Goal: Information Seeking & Learning: Learn about a topic

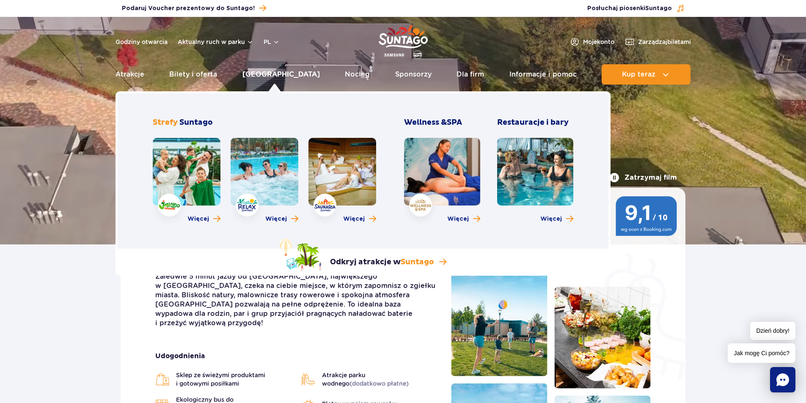
click at [272, 77] on link "[GEOGRAPHIC_DATA]" at bounding box center [280, 74] width 77 height 20
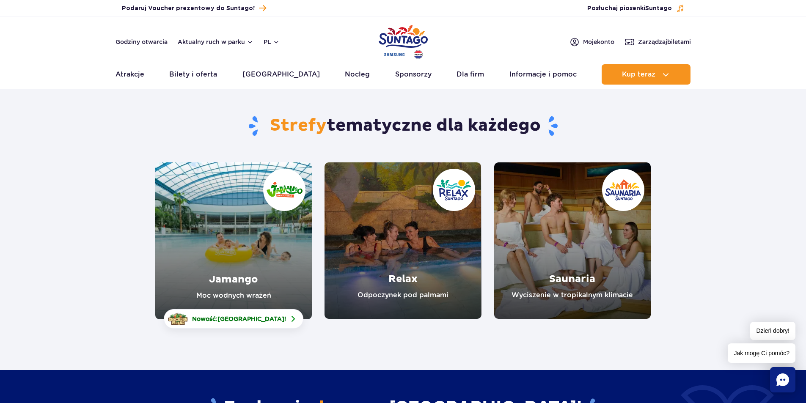
click at [233, 243] on link "Jamango" at bounding box center [233, 240] width 157 height 157
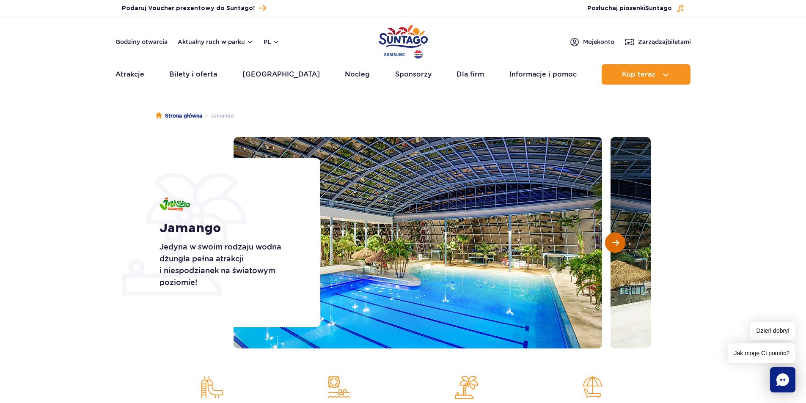
click at [608, 242] on button "Następny slajd" at bounding box center [615, 243] width 20 height 20
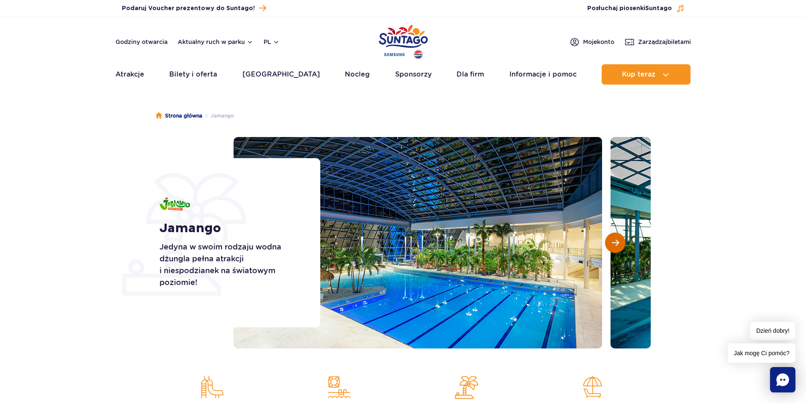
click at [608, 242] on button "Następny slajd" at bounding box center [615, 243] width 20 height 20
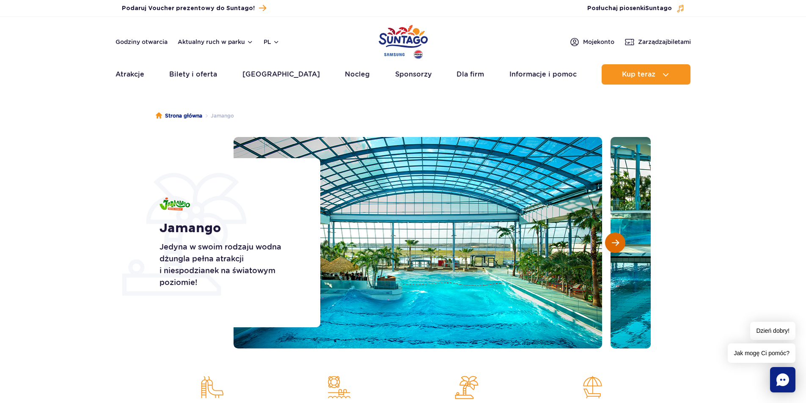
click at [608, 242] on button "Następny slajd" at bounding box center [615, 243] width 20 height 20
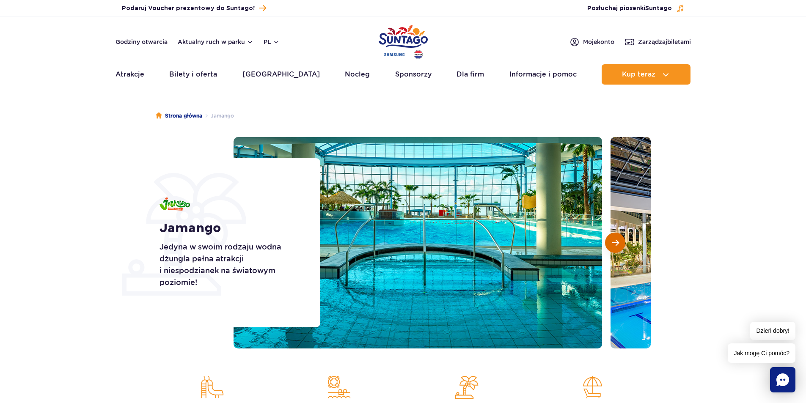
click at [608, 242] on button "Następny slajd" at bounding box center [615, 243] width 20 height 20
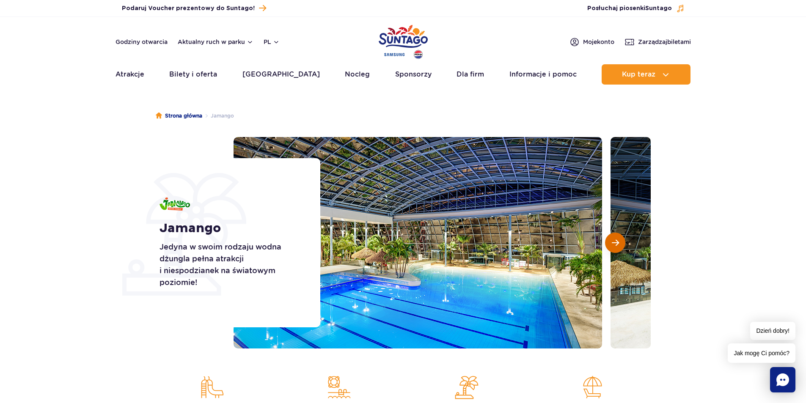
click at [608, 242] on button "Następny slajd" at bounding box center [615, 243] width 20 height 20
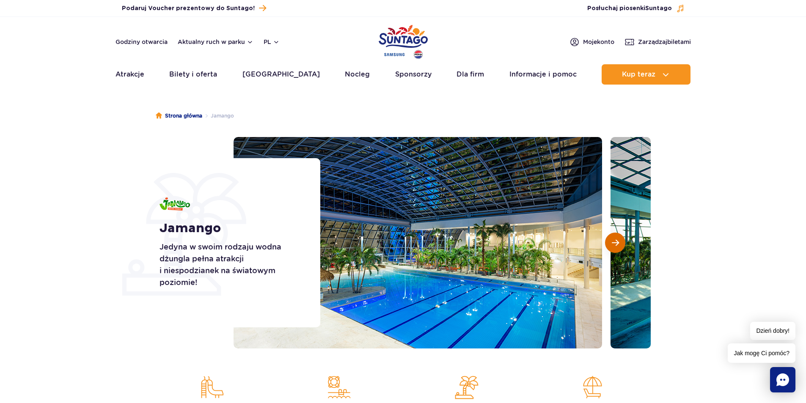
click at [608, 242] on button "Następny slajd" at bounding box center [615, 243] width 20 height 20
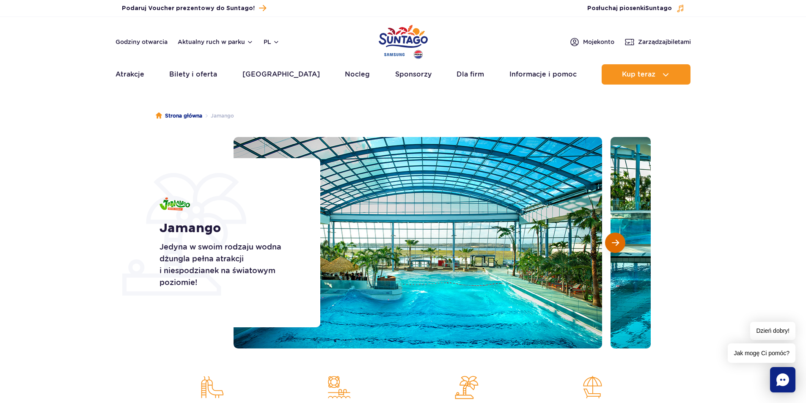
click at [608, 242] on button "Następny slajd" at bounding box center [615, 243] width 20 height 20
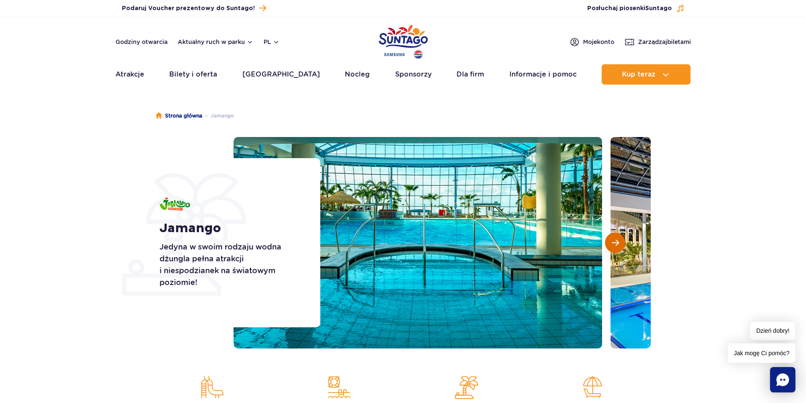
click at [608, 242] on button "Następny slajd" at bounding box center [615, 243] width 20 height 20
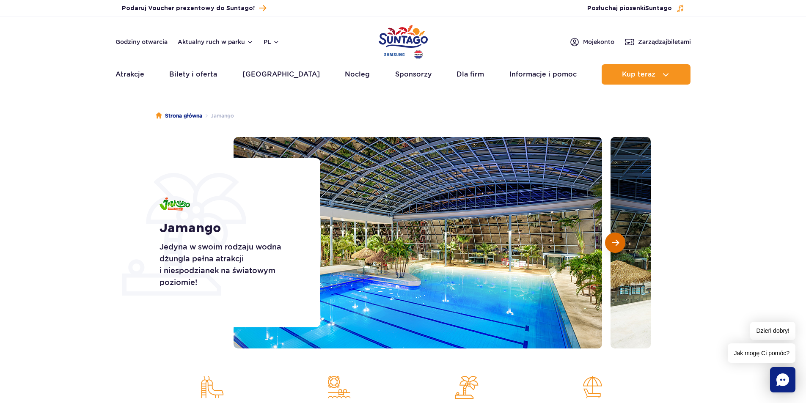
click at [608, 242] on button "Następny slajd" at bounding box center [615, 243] width 20 height 20
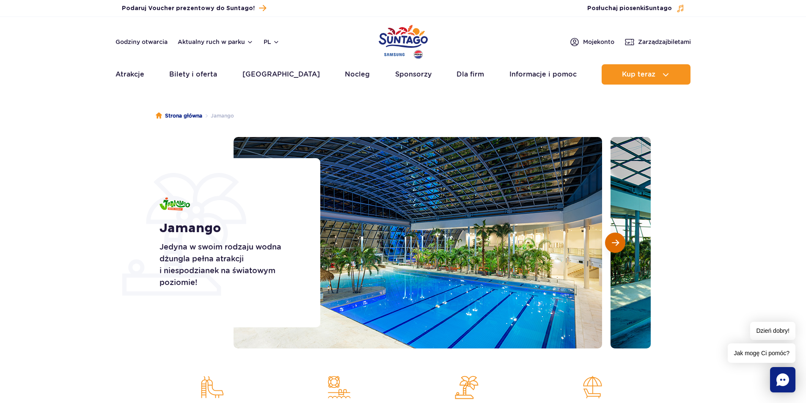
click at [608, 242] on button "Następny slajd" at bounding box center [615, 243] width 20 height 20
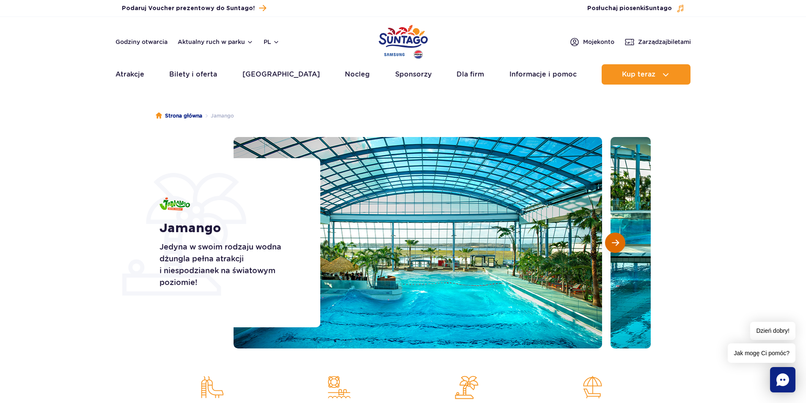
click at [608, 242] on button "Następny slajd" at bounding box center [615, 243] width 20 height 20
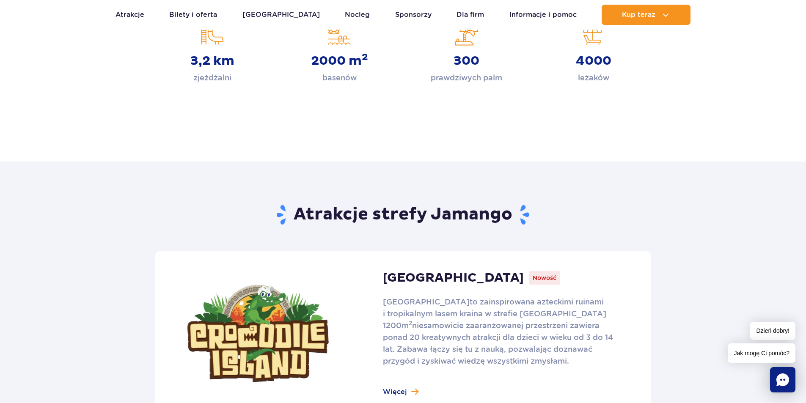
scroll to position [508, 0]
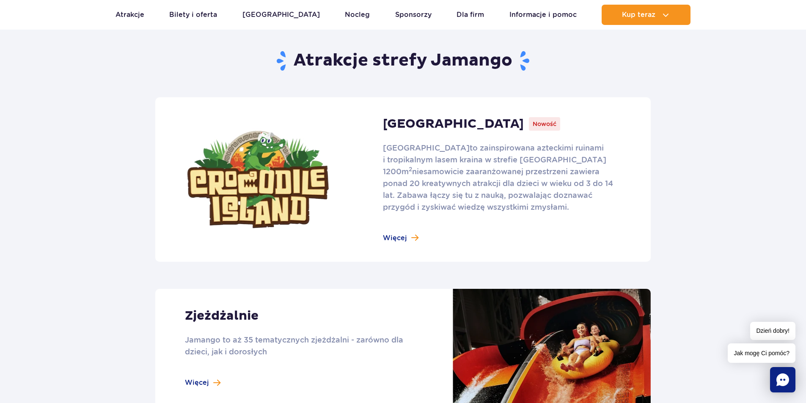
click at [390, 236] on link at bounding box center [403, 179] width 496 height 165
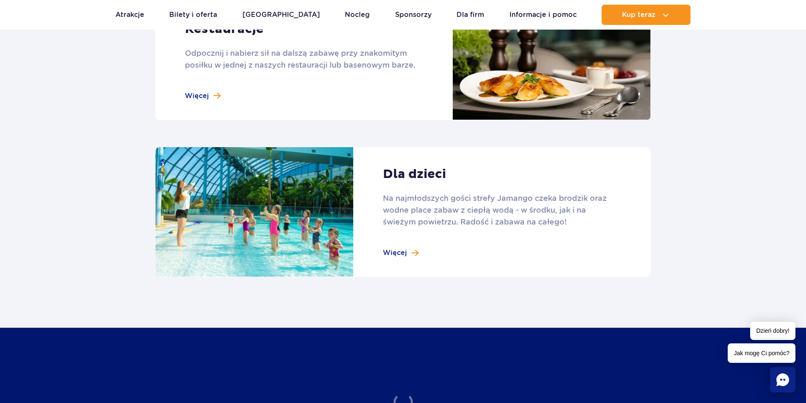
scroll to position [1100, 0]
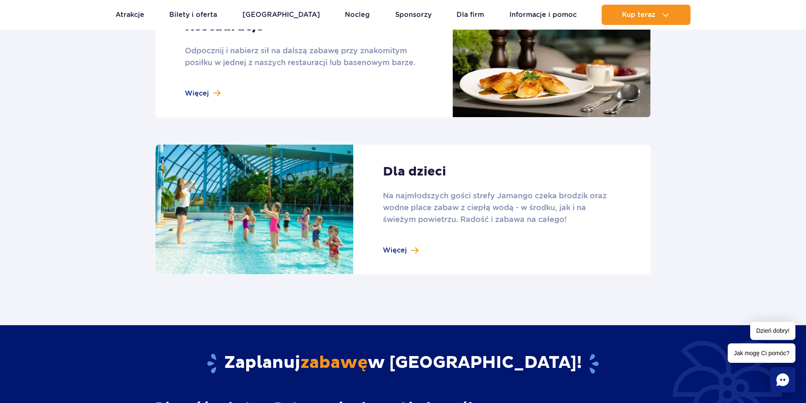
click at [403, 252] on link at bounding box center [403, 210] width 496 height 130
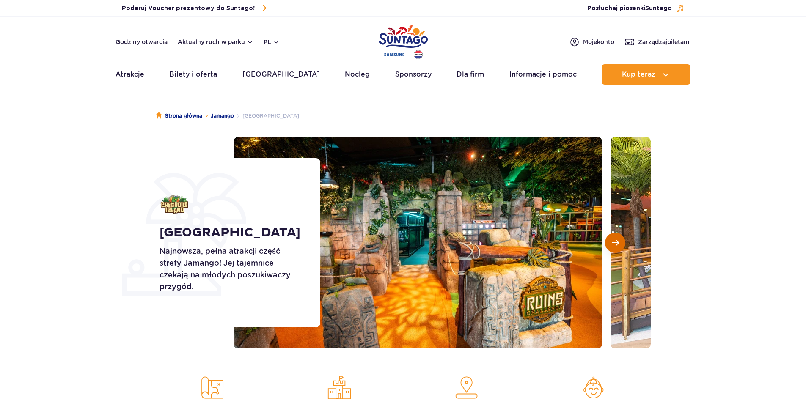
click at [614, 240] on span "Następny slajd" at bounding box center [615, 243] width 7 height 8
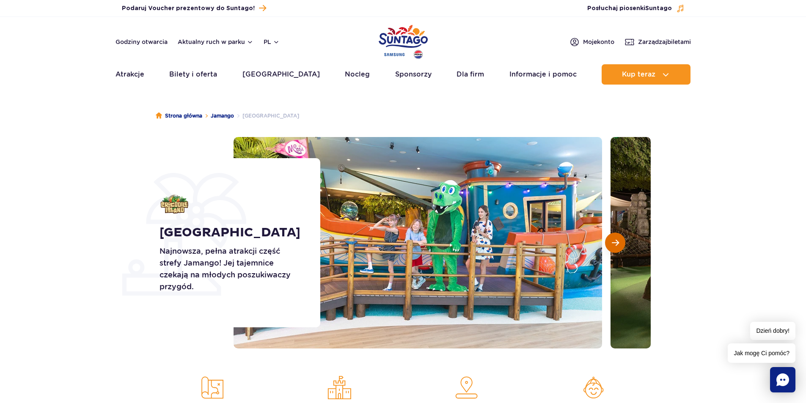
click at [614, 240] on span "Następny slajd" at bounding box center [615, 243] width 7 height 8
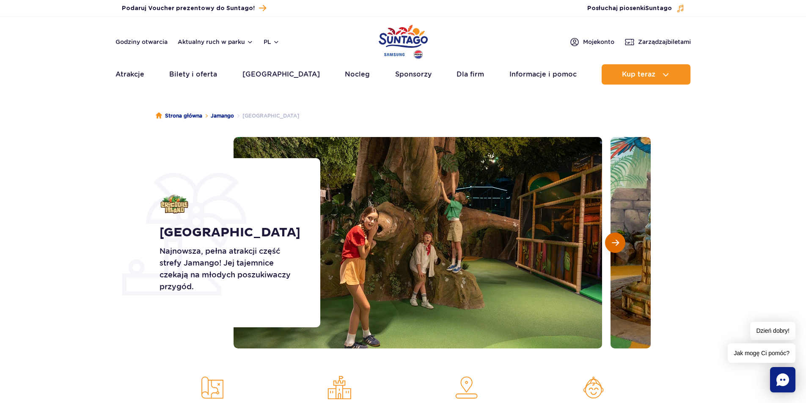
click at [614, 240] on span "Następny slajd" at bounding box center [615, 243] width 7 height 8
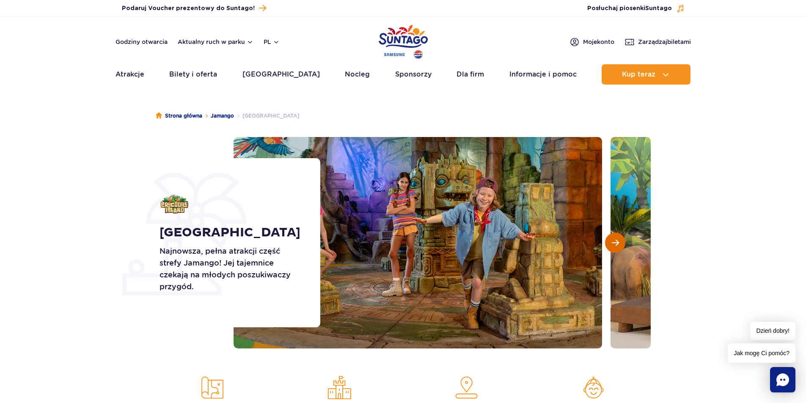
click at [614, 240] on span "Następny slajd" at bounding box center [615, 243] width 7 height 8
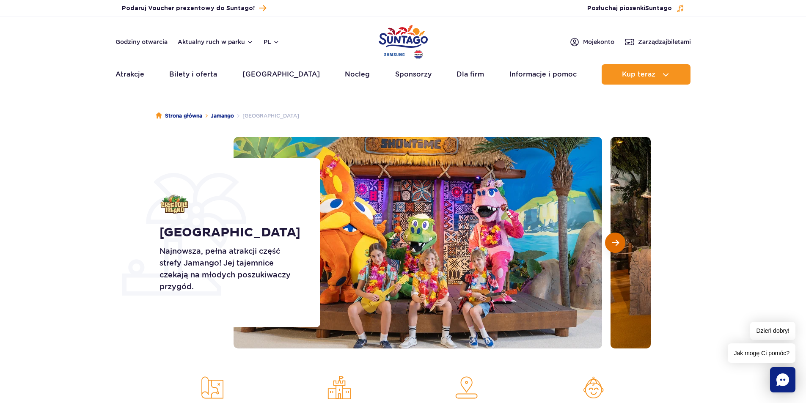
click at [614, 240] on span "Następny slajd" at bounding box center [615, 243] width 7 height 8
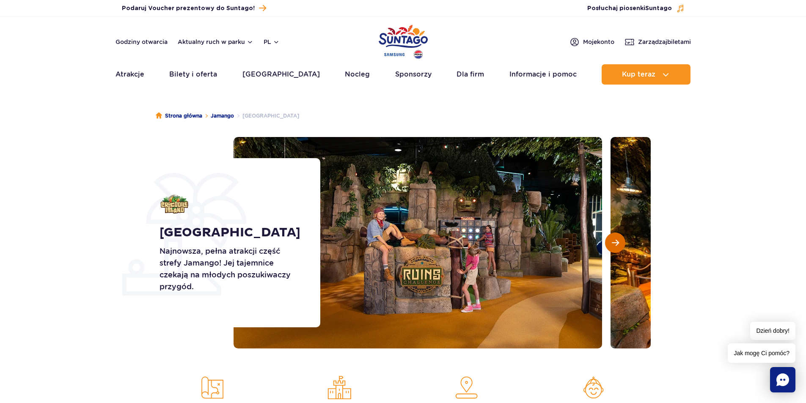
click at [614, 240] on span "Następny slajd" at bounding box center [615, 243] width 7 height 8
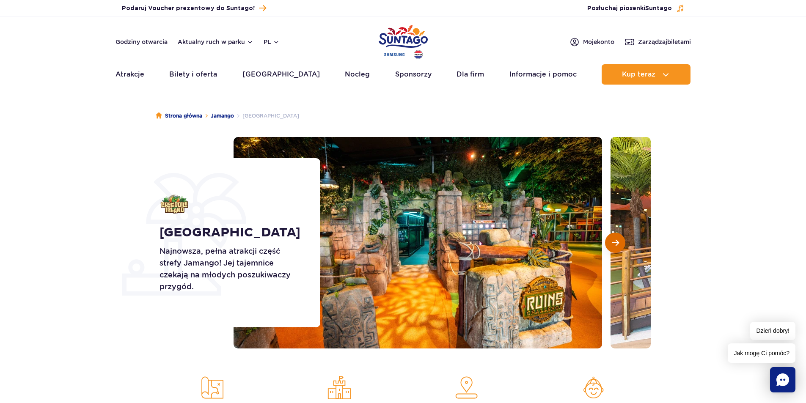
click at [614, 240] on span "Następny slajd" at bounding box center [615, 243] width 7 height 8
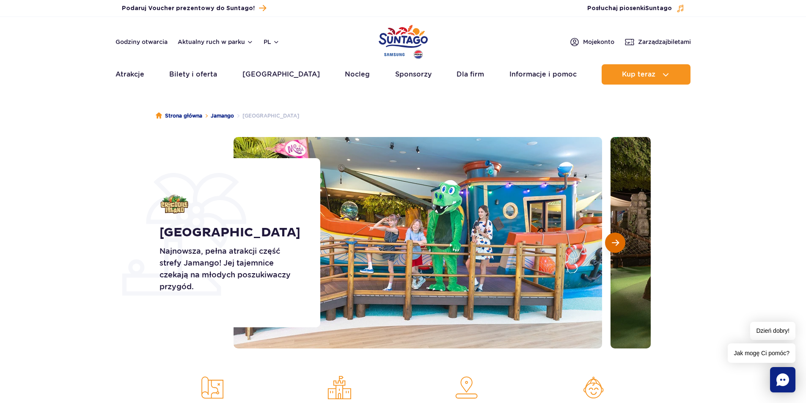
click at [614, 240] on span "Następny slajd" at bounding box center [615, 243] width 7 height 8
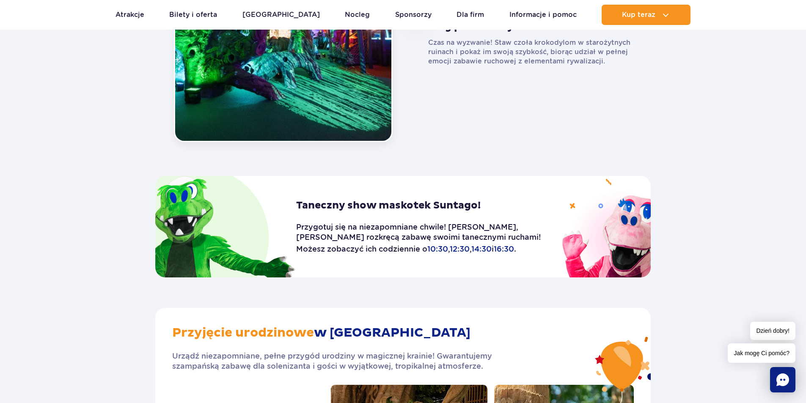
scroll to position [1270, 0]
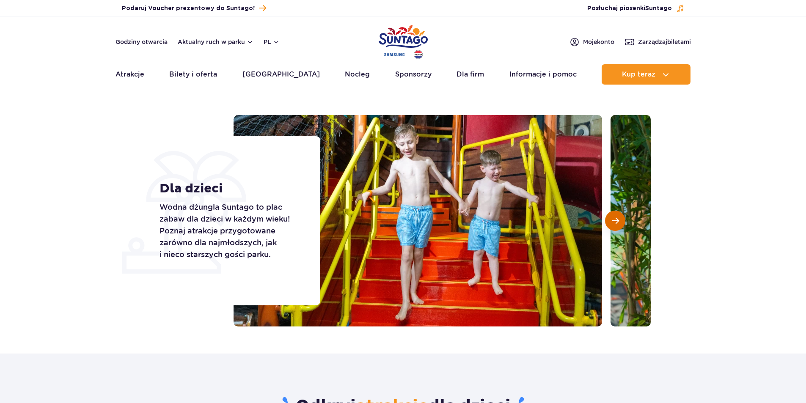
click at [620, 223] on button "Następny slajd" at bounding box center [615, 221] width 20 height 20
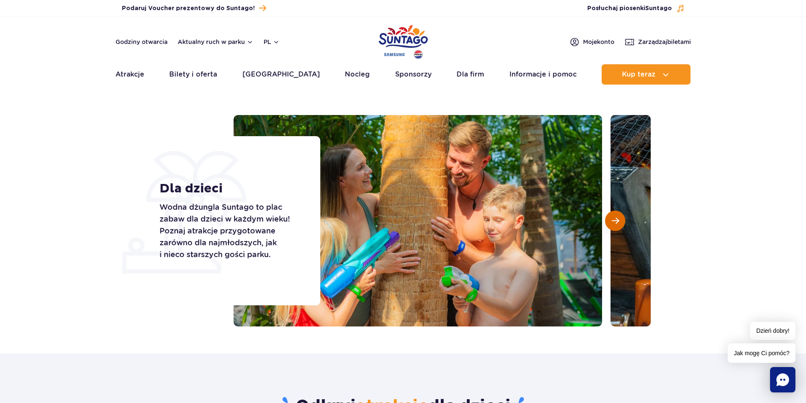
click at [620, 223] on button "Następny slajd" at bounding box center [615, 221] width 20 height 20
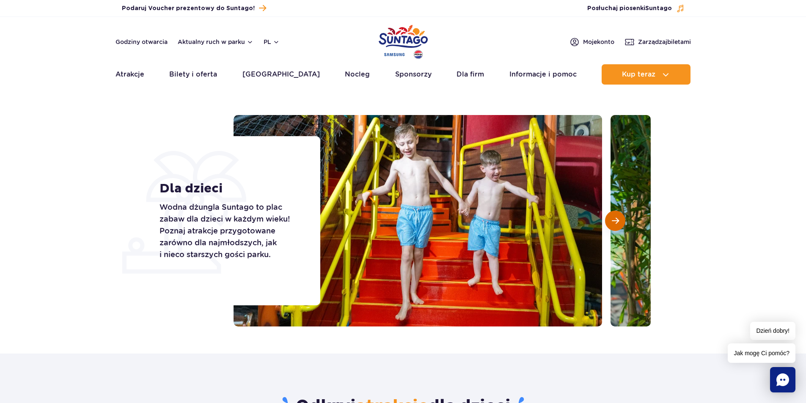
click at [620, 223] on button "Następny slajd" at bounding box center [615, 221] width 20 height 20
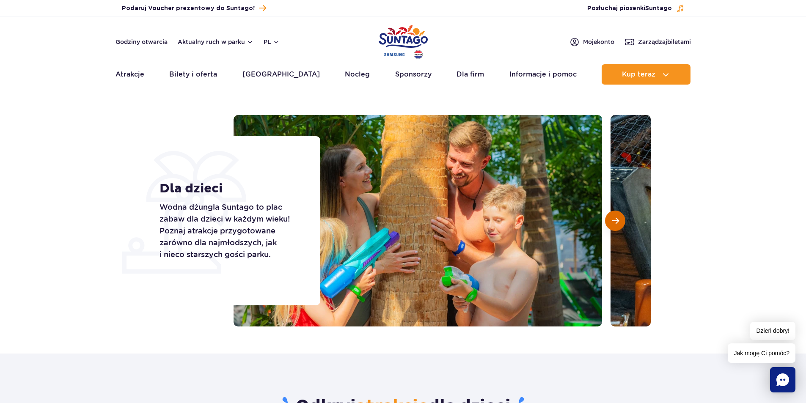
click at [620, 223] on button "Następny slajd" at bounding box center [615, 221] width 20 height 20
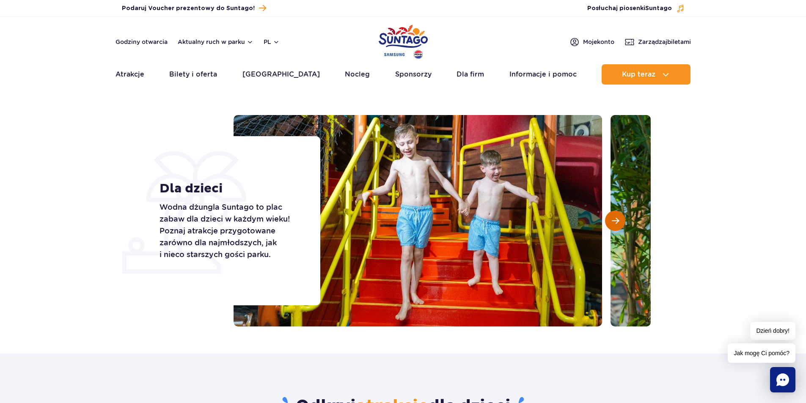
click at [620, 223] on button "Następny slajd" at bounding box center [615, 221] width 20 height 20
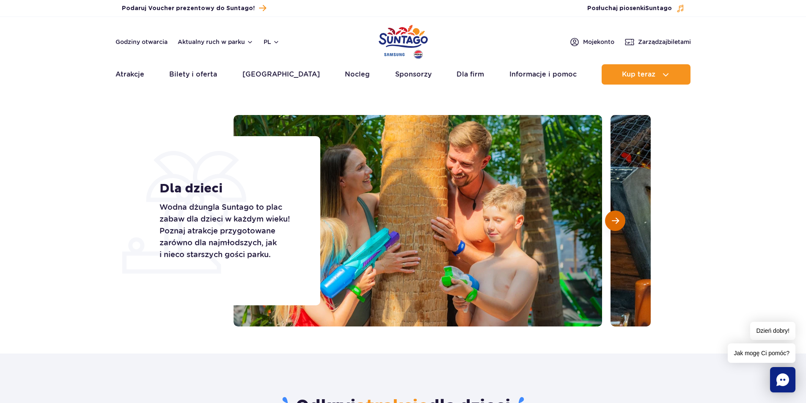
click at [620, 223] on button "Następny slajd" at bounding box center [615, 221] width 20 height 20
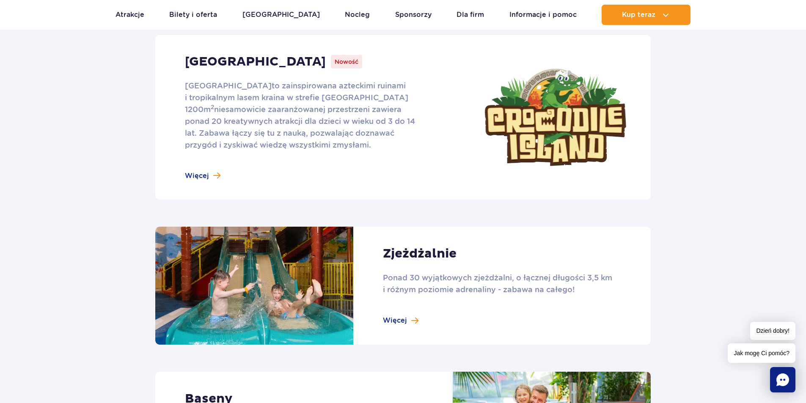
scroll to position [508, 0]
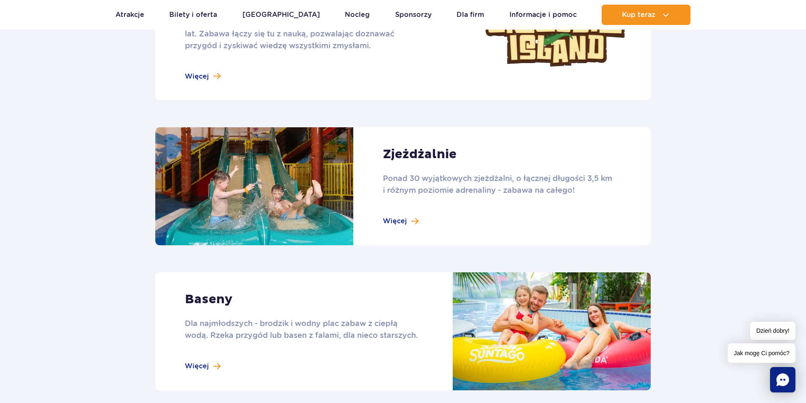
click at [413, 218] on link at bounding box center [403, 186] width 496 height 118
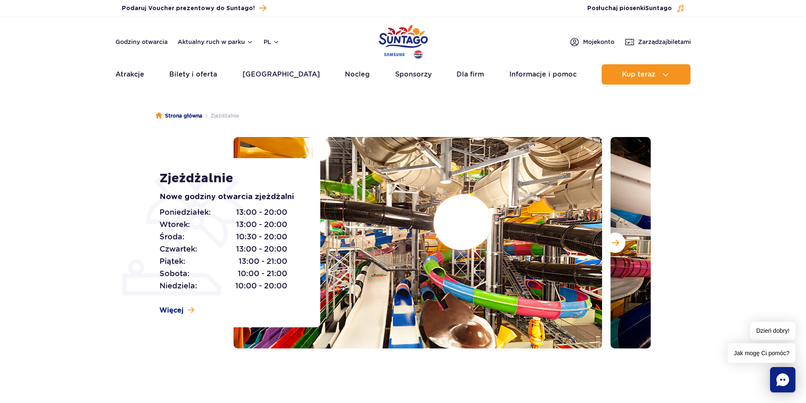
click at [595, 240] on img at bounding box center [418, 243] width 369 height 212
click at [603, 240] on div at bounding box center [442, 243] width 417 height 212
click at [605, 241] on div at bounding box center [442, 243] width 417 height 212
click at [607, 242] on button "Następny slajd" at bounding box center [615, 243] width 20 height 20
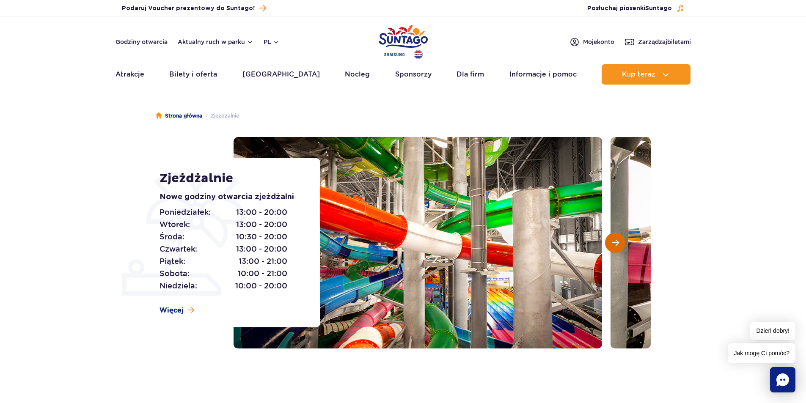
click at [607, 242] on button "Następny slajd" at bounding box center [615, 243] width 20 height 20
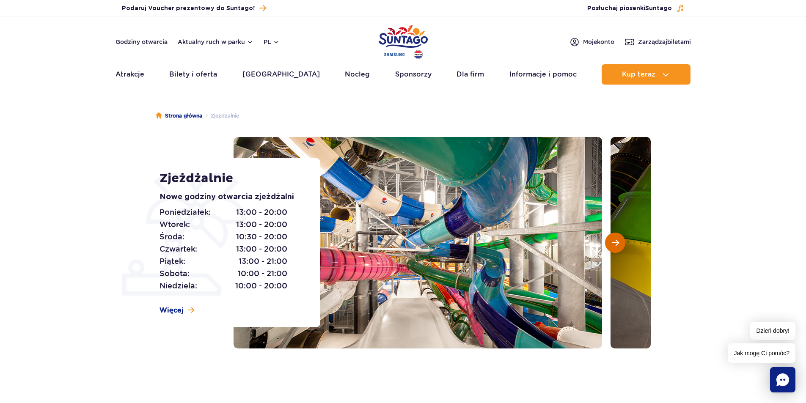
click at [607, 242] on button "Następny slajd" at bounding box center [615, 243] width 20 height 20
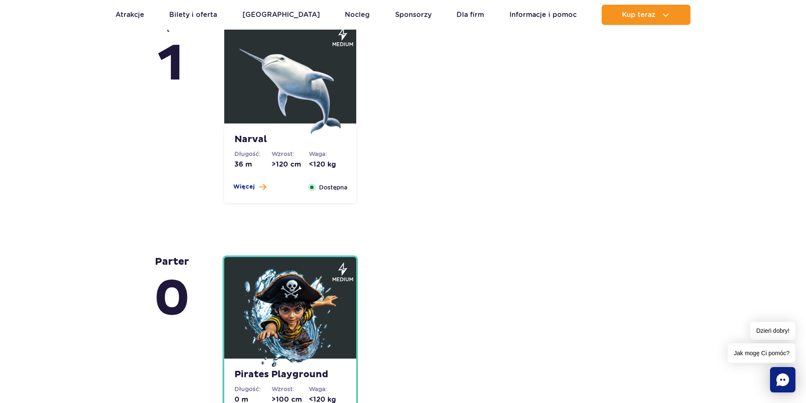
scroll to position [1947, 0]
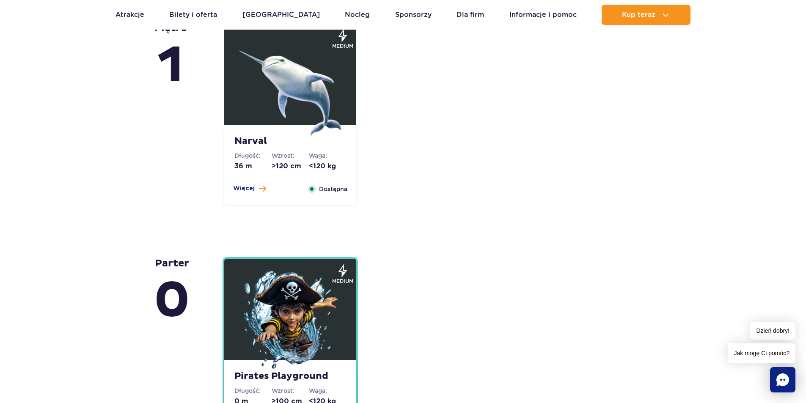
click at [281, 107] on img at bounding box center [291, 85] width 102 height 102
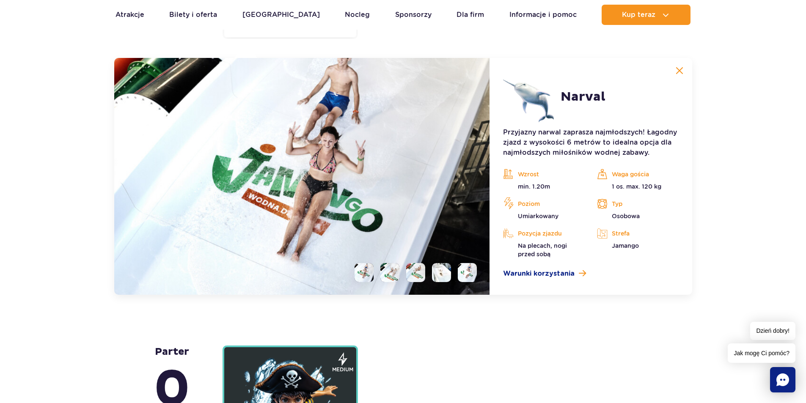
scroll to position [2121, 0]
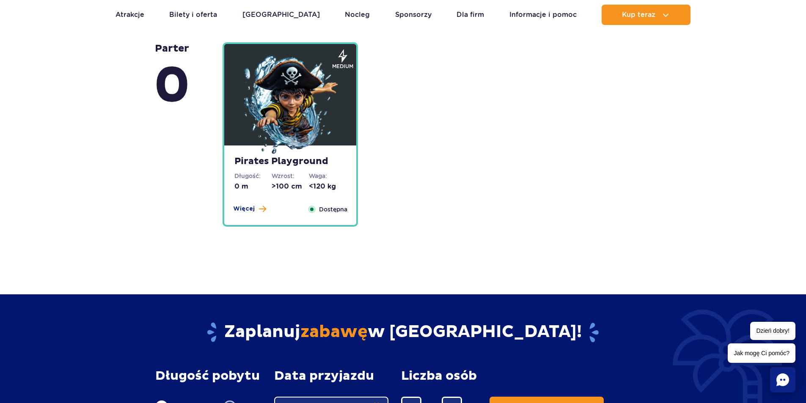
click at [318, 129] on img at bounding box center [291, 106] width 102 height 102
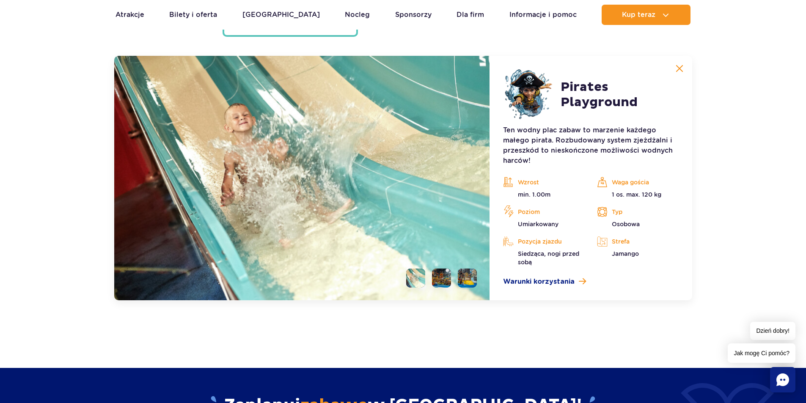
scroll to position [2357, 0]
